Goal: Transaction & Acquisition: Purchase product/service

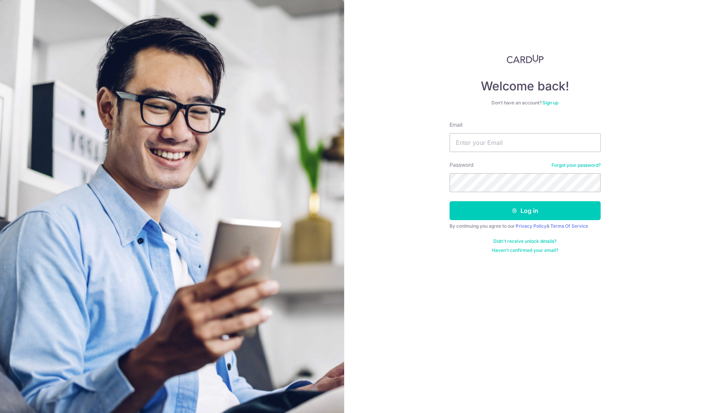
click at [472, 155] on form "Email Password Forgot your password? Log in By continuing you agree to our Priv…" at bounding box center [525, 187] width 151 height 132
click at [472, 144] on input "Email" at bounding box center [525, 142] width 151 height 19
type input "[EMAIL_ADDRESS][DOMAIN_NAME]"
click at [495, 209] on button "Log in" at bounding box center [525, 210] width 151 height 19
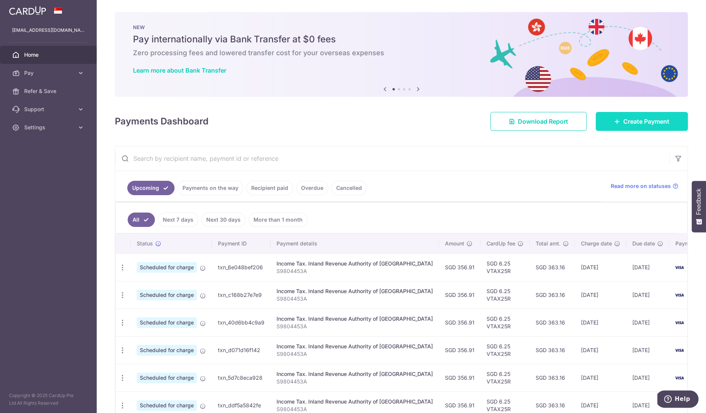
click at [617, 124] on icon at bounding box center [618, 121] width 6 height 6
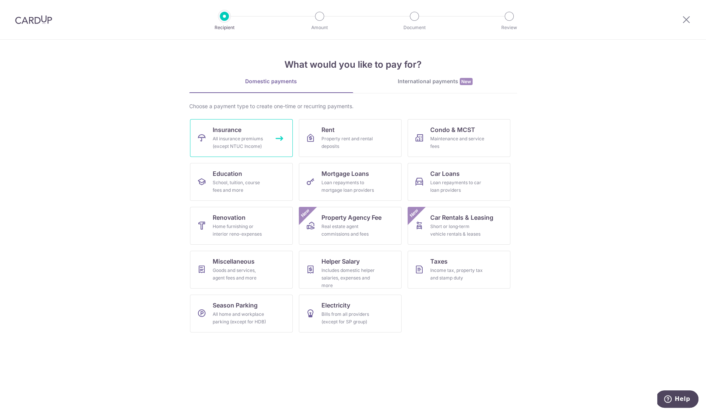
click at [246, 125] on link "Insurance All insurance premiums (except NTUC Income)" at bounding box center [241, 138] width 103 height 38
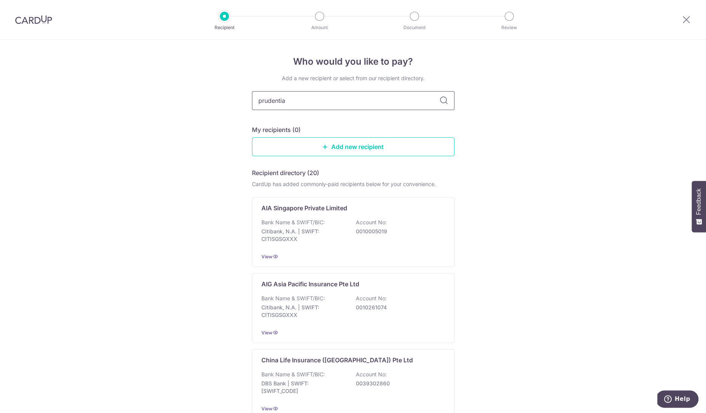
type input "prudential"
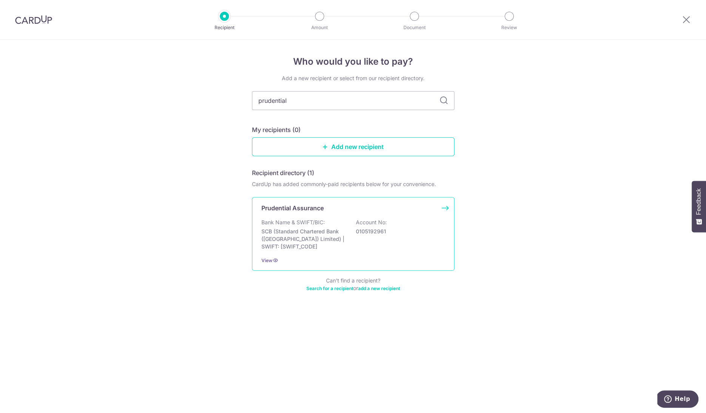
click at [328, 229] on p "SCB (Standard Chartered Bank (Singapore) Limited) | SWIFT: SCBLSG22XXX" at bounding box center [304, 239] width 85 height 23
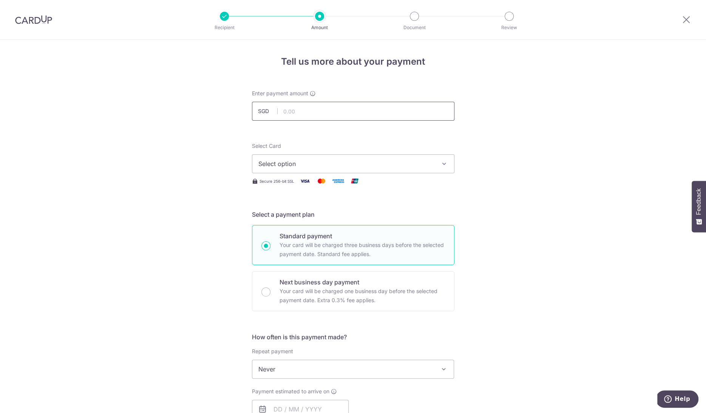
click at [357, 107] on input "text" at bounding box center [353, 111] width 203 height 19
paste input "222.4"
type input "222.40"
click at [466, 138] on div "Tell us more about your payment Enter payment amount SGD 222.40 222.40 Select C…" at bounding box center [353, 382] width 706 height 684
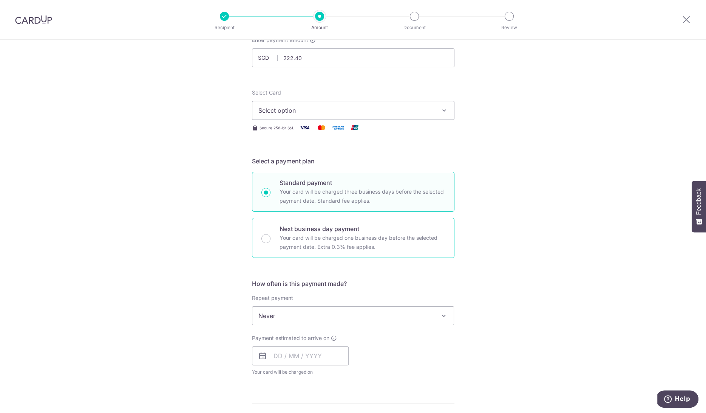
scroll to position [50, 0]
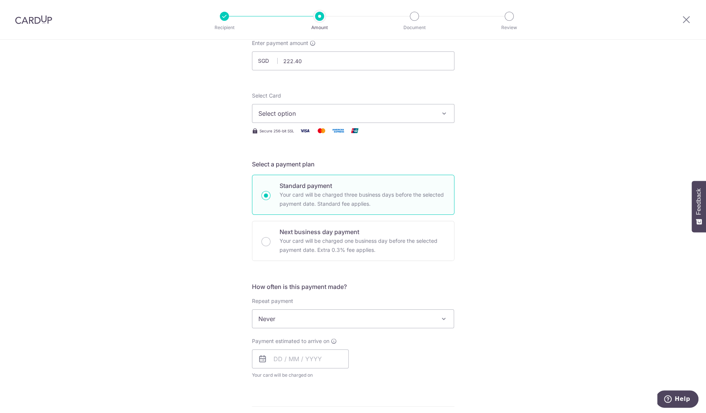
click at [364, 312] on span "Never" at bounding box center [353, 319] width 202 height 18
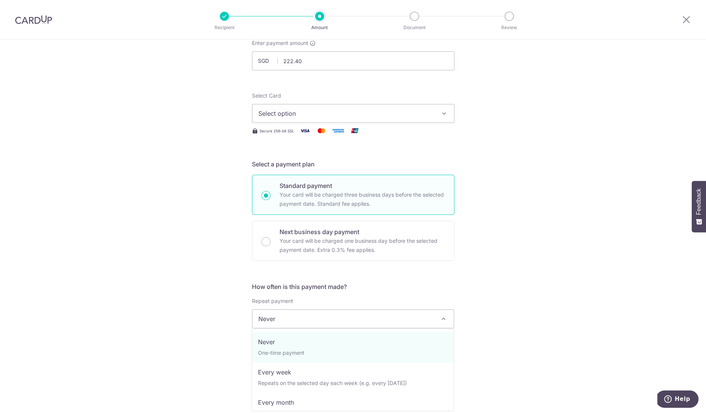
click at [527, 325] on div "Tell us more about your payment Enter payment amount SGD 222.40 222.40 Select C…" at bounding box center [353, 331] width 706 height 684
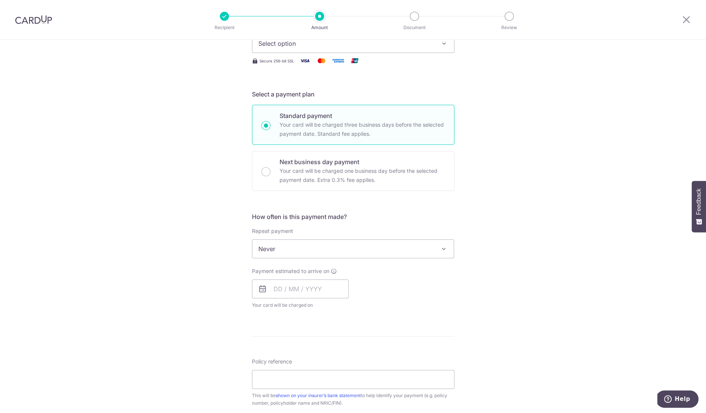
scroll to position [141, 0]
